Goal: Task Accomplishment & Management: Use online tool/utility

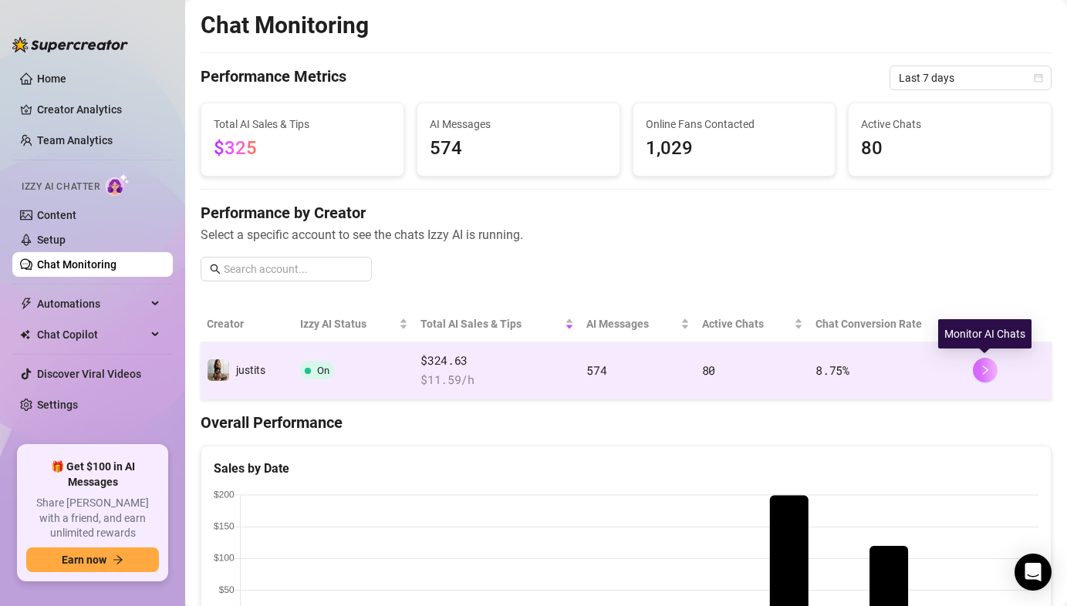
click at [991, 363] on button "button" at bounding box center [985, 370] width 25 height 25
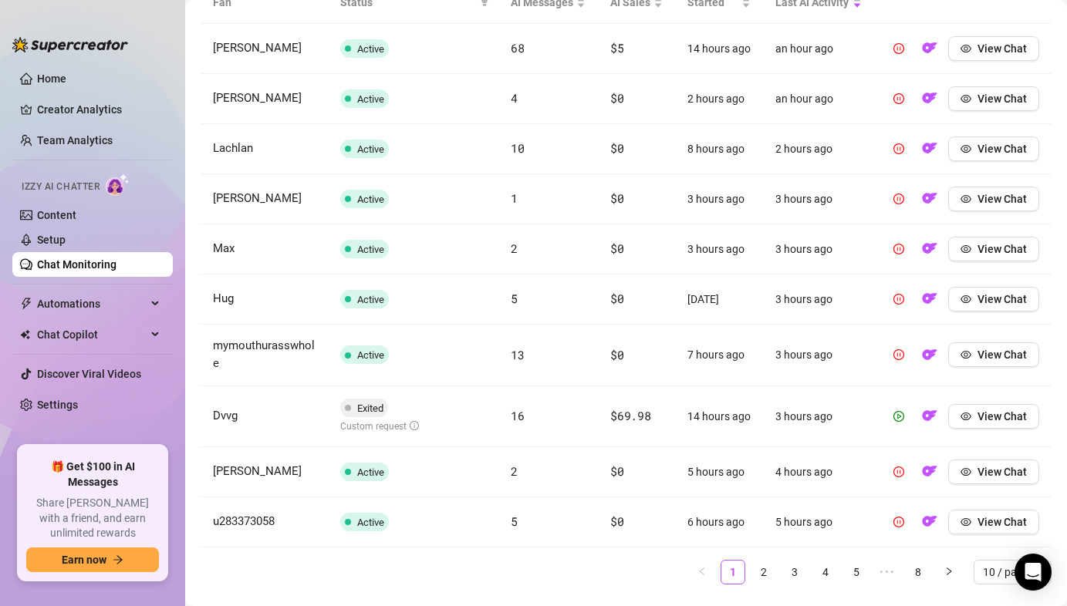
scroll to position [630, 0]
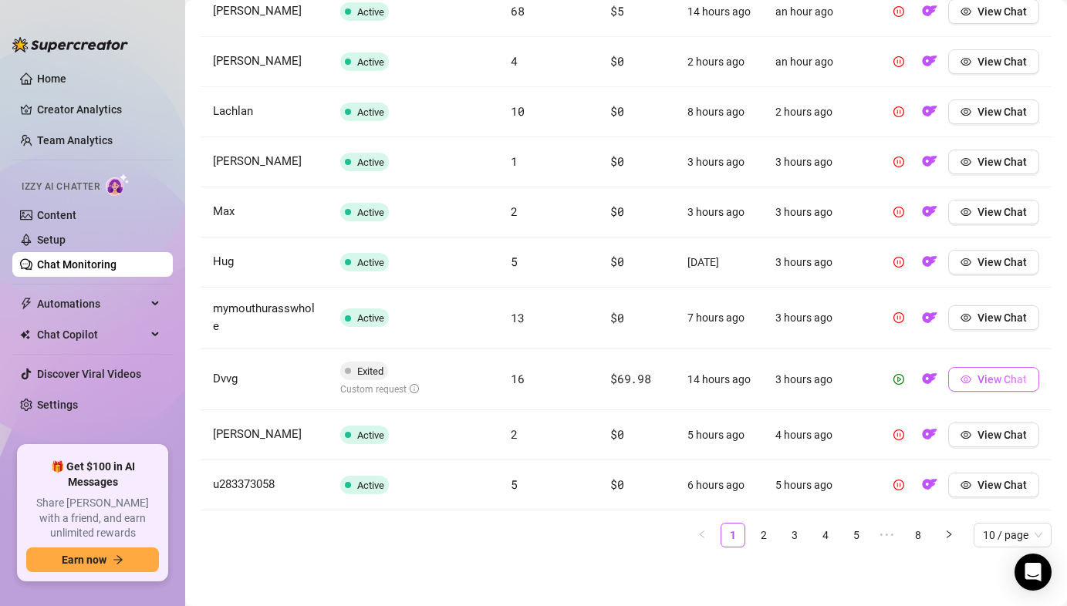
click at [986, 375] on span "View Chat" at bounding box center [1001, 379] width 49 height 12
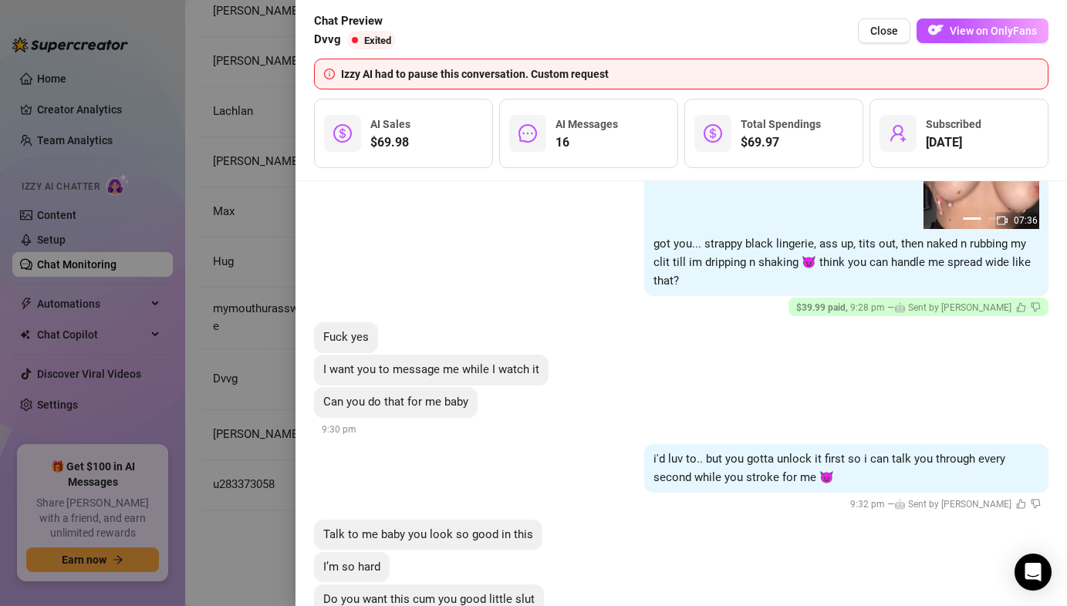
scroll to position [3028, 0]
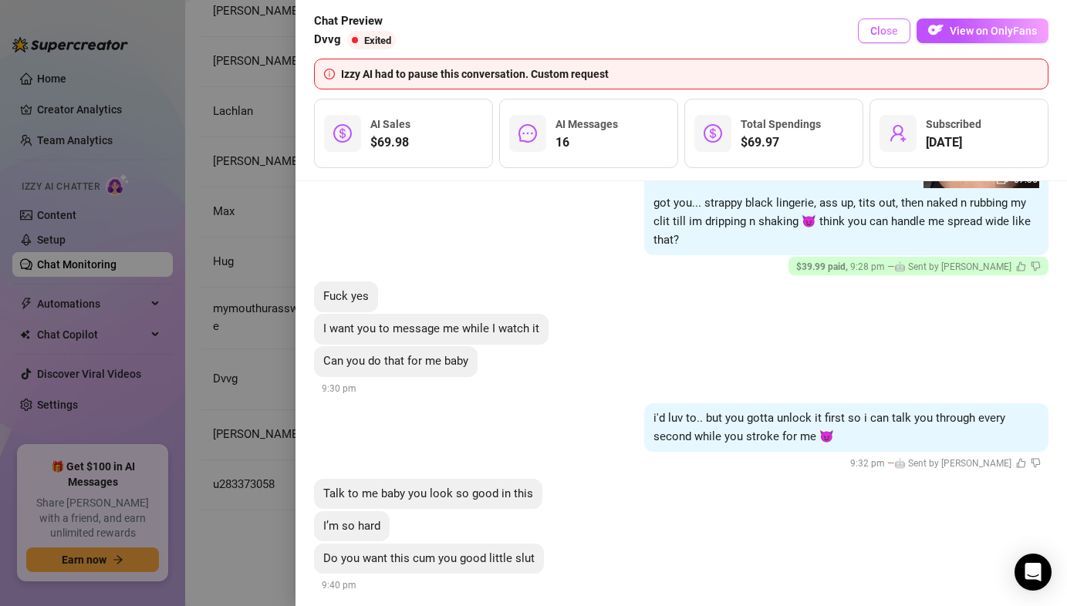
click at [879, 28] on span "Close" at bounding box center [884, 31] width 28 height 12
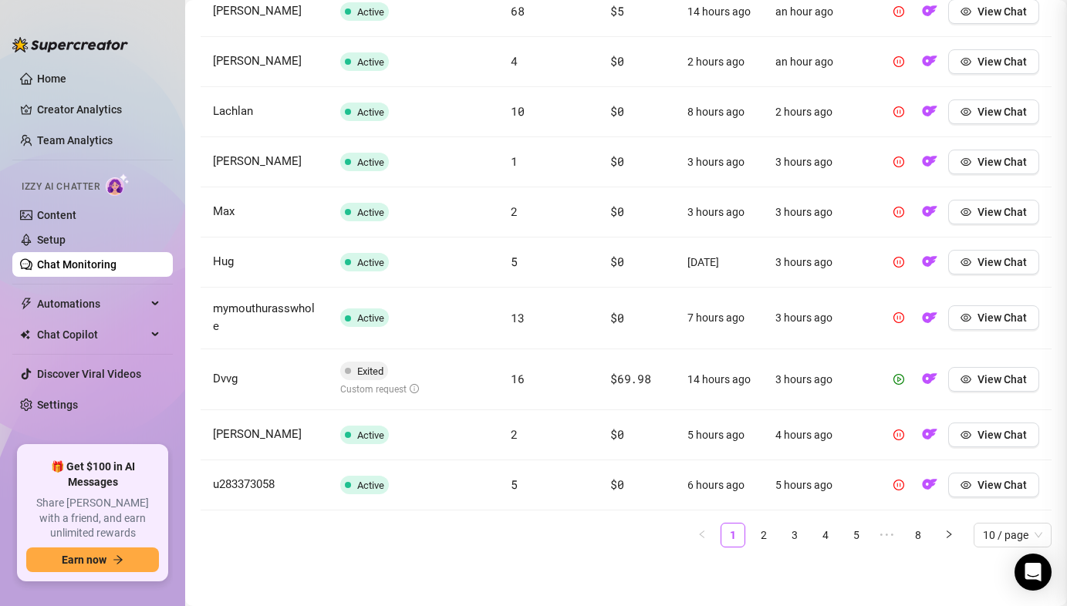
scroll to position [0, 0]
click at [762, 538] on link "2" at bounding box center [763, 535] width 23 height 23
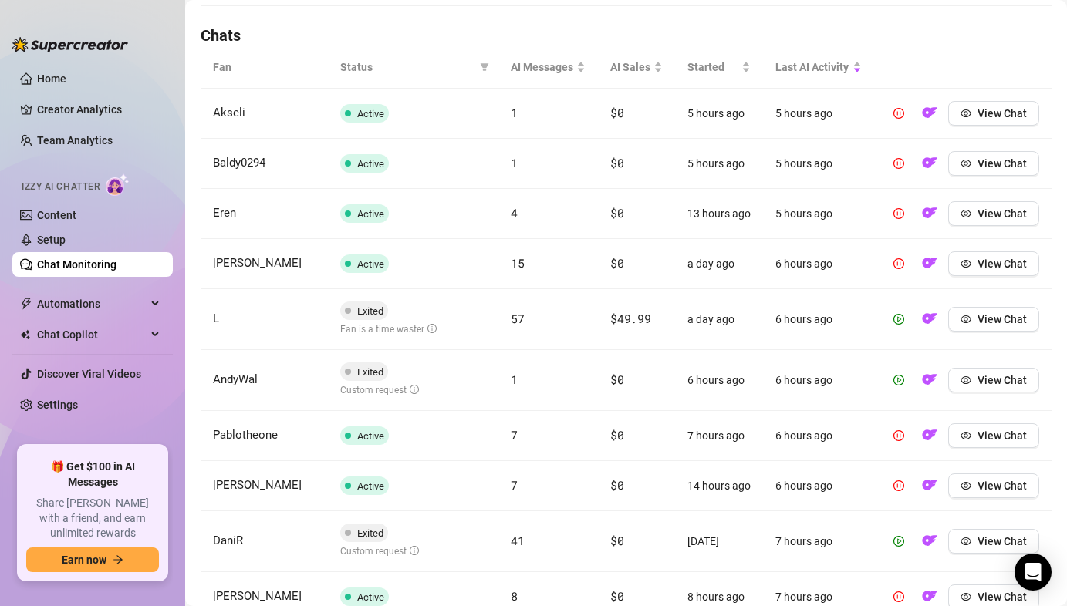
scroll to position [520, 0]
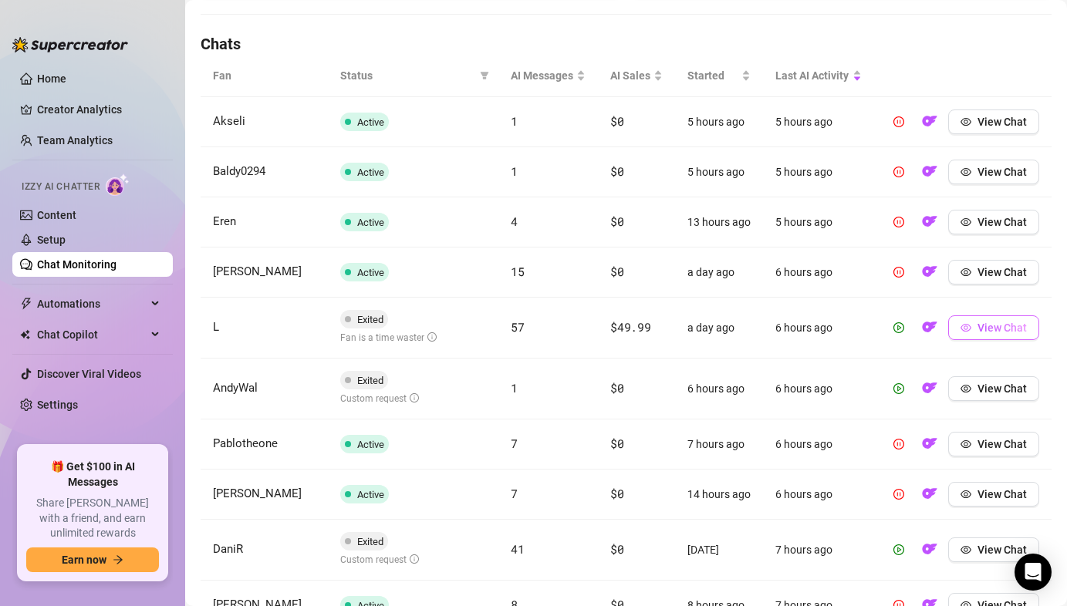
click at [981, 338] on button "View Chat" at bounding box center [993, 327] width 91 height 25
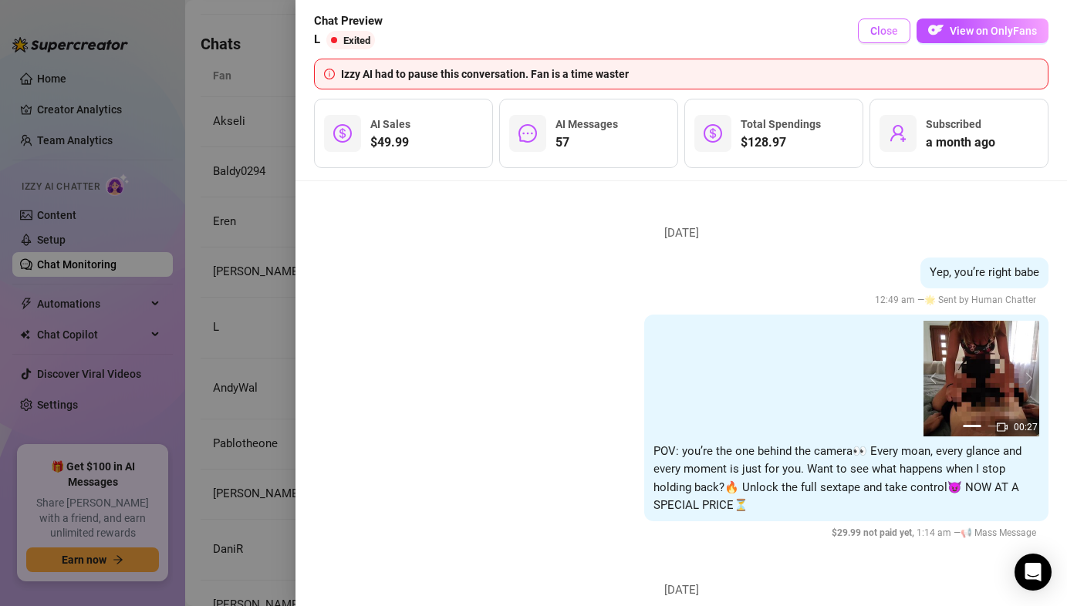
click at [892, 30] on span "Close" at bounding box center [884, 31] width 28 height 12
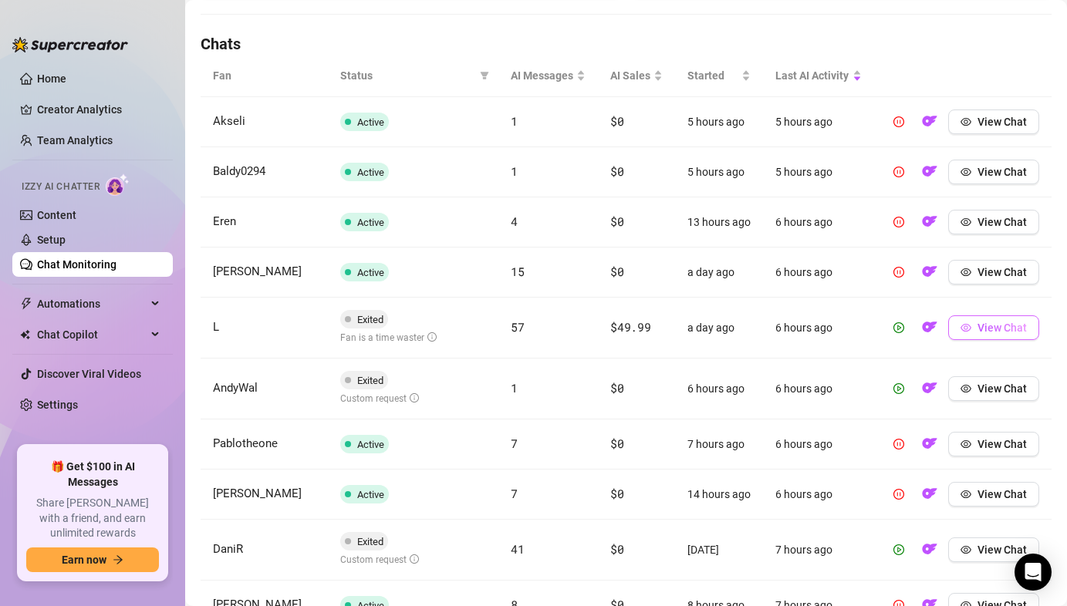
click at [979, 336] on button "View Chat" at bounding box center [993, 327] width 91 height 25
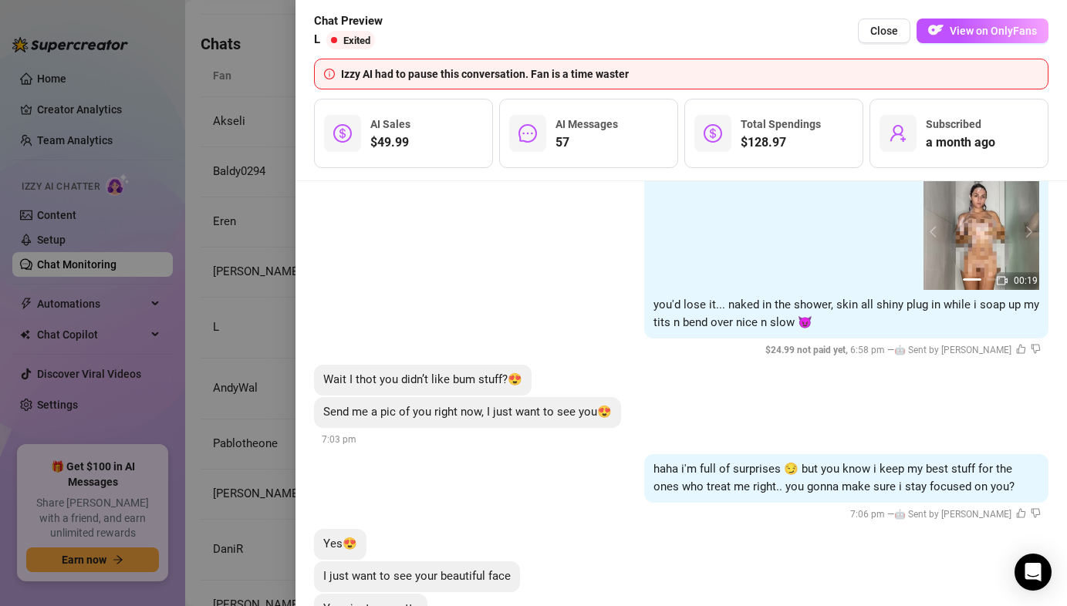
scroll to position [10614, 0]
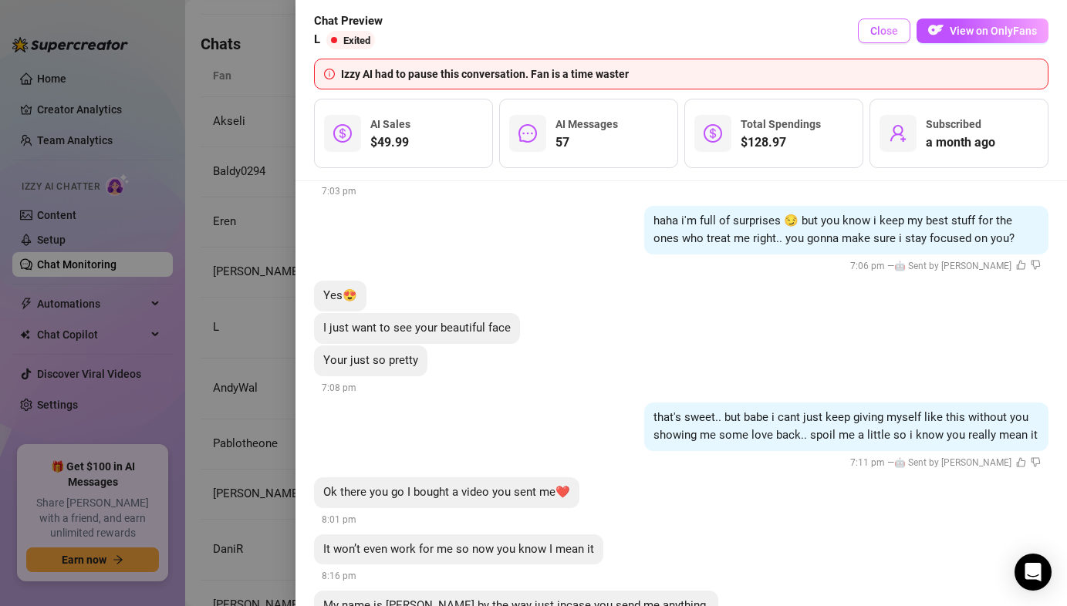
click at [886, 32] on span "Close" at bounding box center [884, 31] width 28 height 12
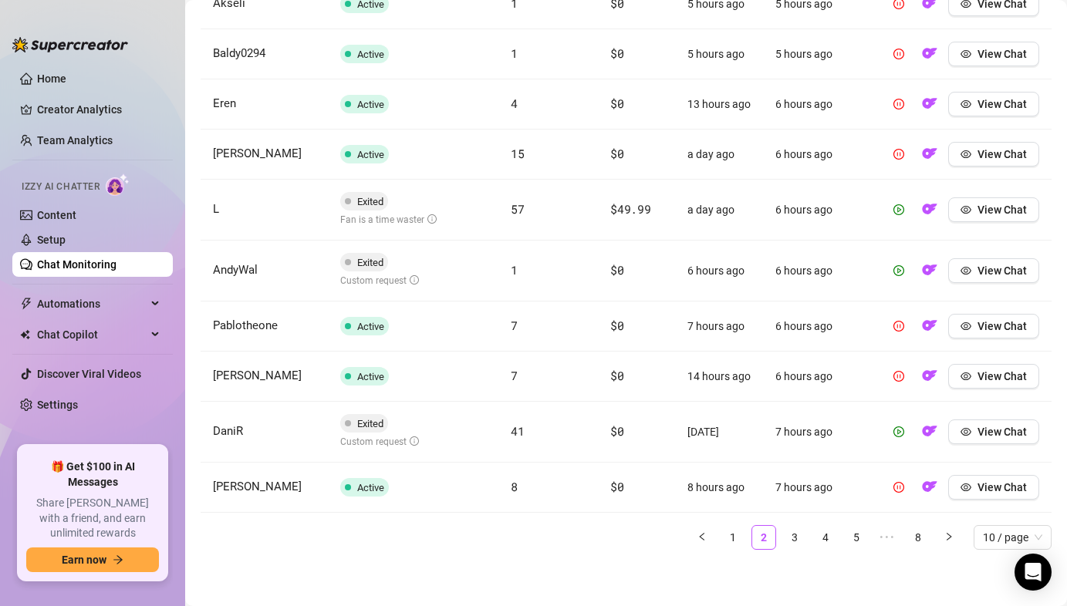
scroll to position [640, 0]
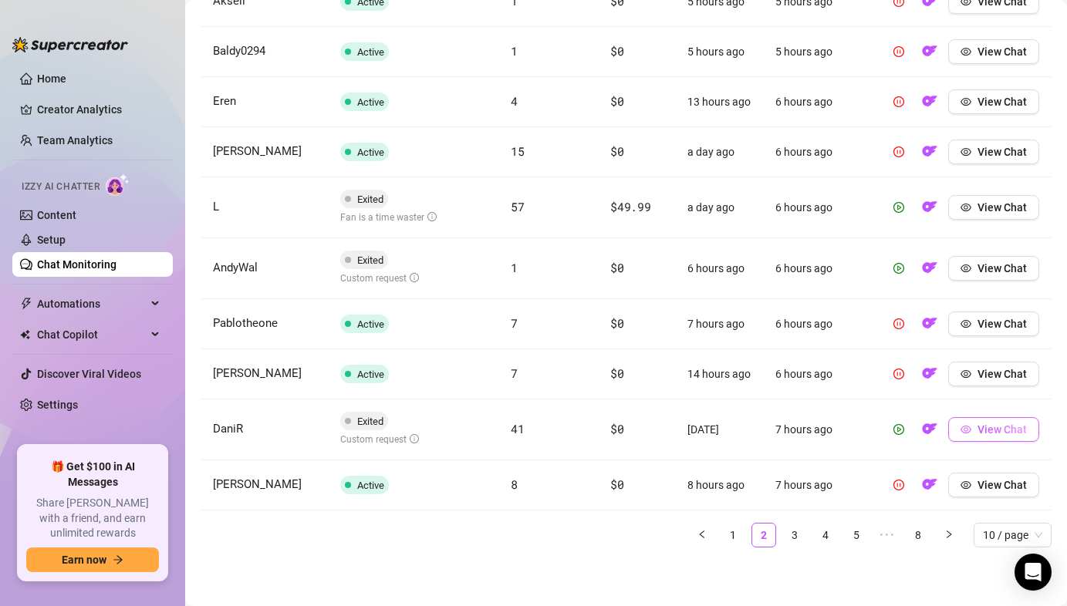
click at [967, 429] on icon "eye" at bounding box center [965, 429] width 11 height 11
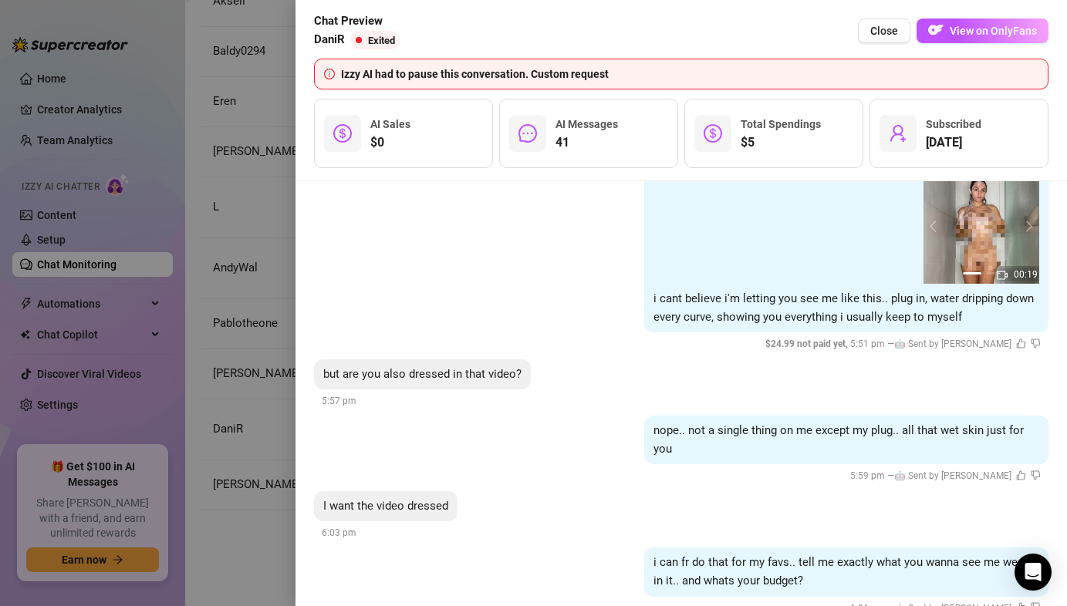
scroll to position [5933, 0]
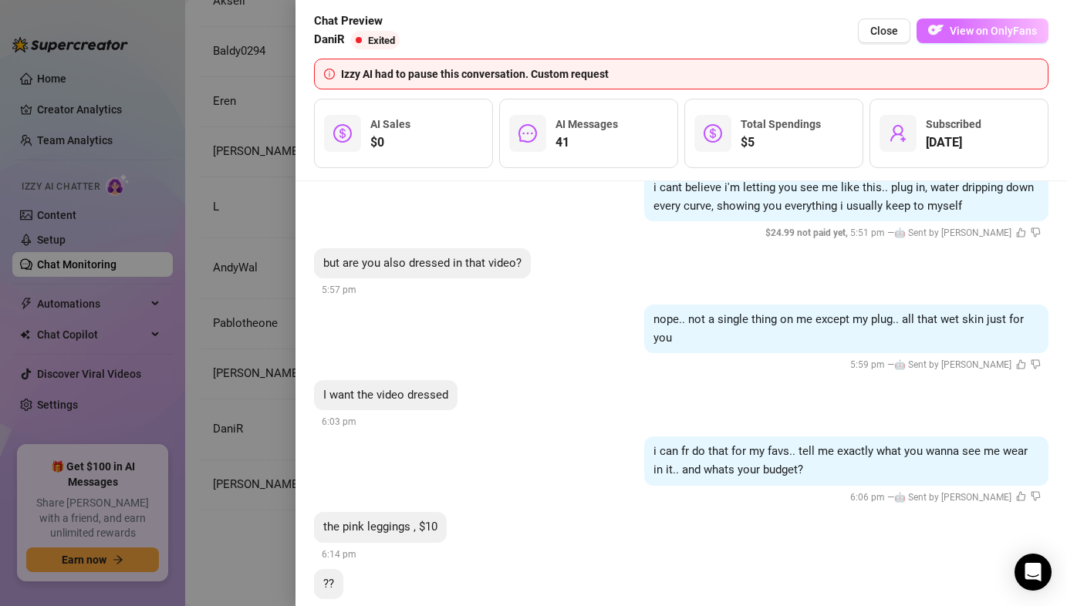
click at [955, 29] on span "View on OnlyFans" at bounding box center [993, 31] width 87 height 12
click at [892, 33] on span "Close" at bounding box center [884, 31] width 28 height 12
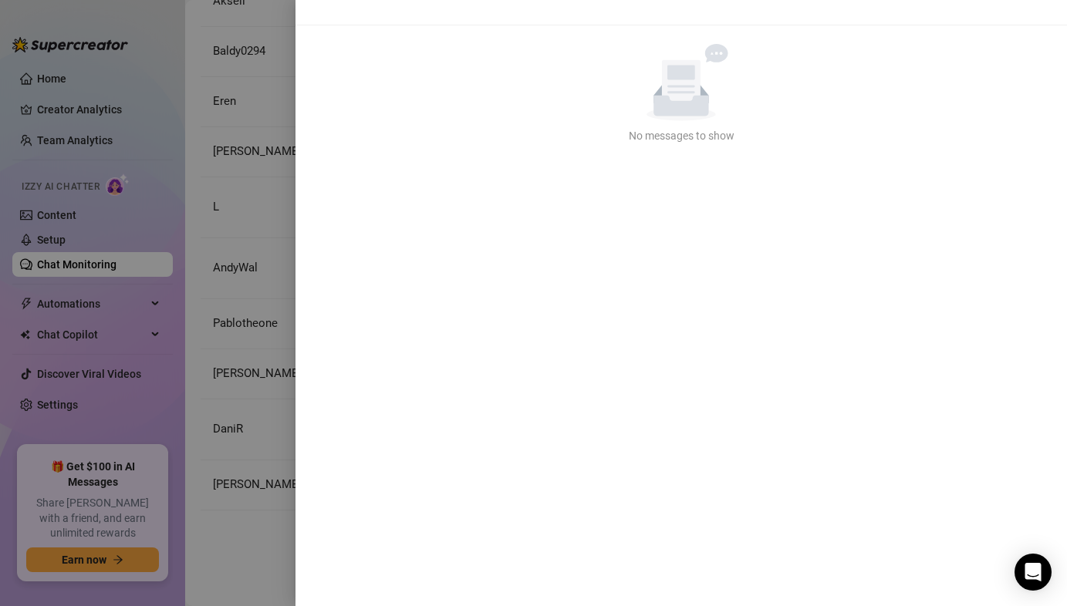
scroll to position [0, 0]
